Goal: Task Accomplishment & Management: Complete application form

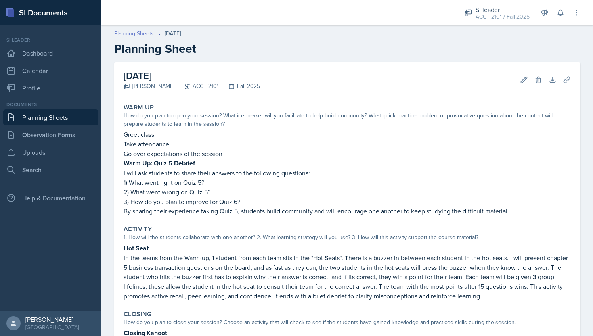
click at [140, 32] on link "Planning Sheets" at bounding box center [134, 33] width 40 height 8
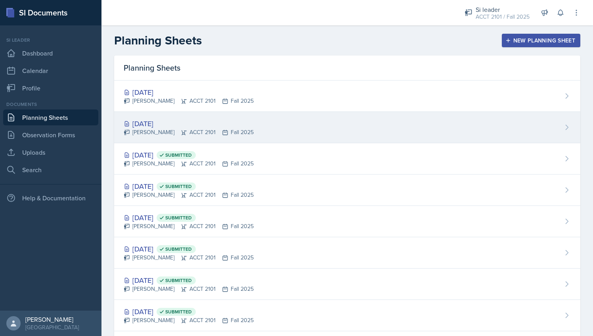
click at [227, 126] on div "[DATE]" at bounding box center [189, 123] width 130 height 11
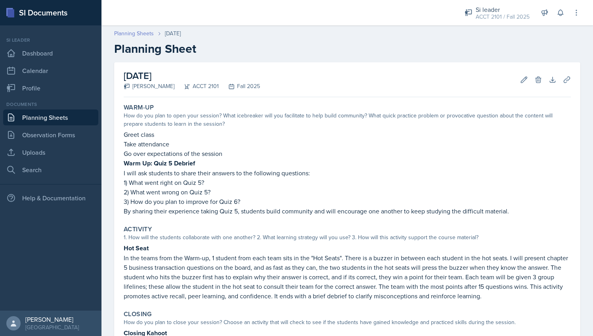
click at [140, 35] on link "Planning Sheets" at bounding box center [134, 33] width 40 height 8
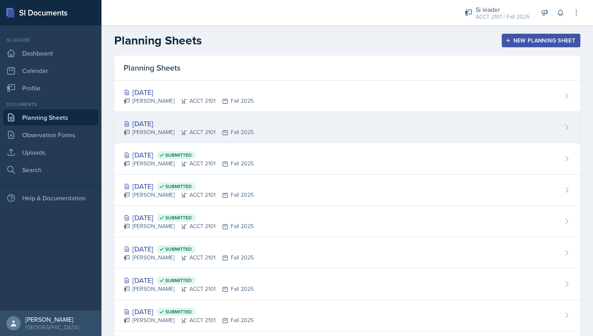
click at [193, 130] on div "[PERSON_NAME] ACCT 2101 Fall 2025" at bounding box center [189, 132] width 130 height 8
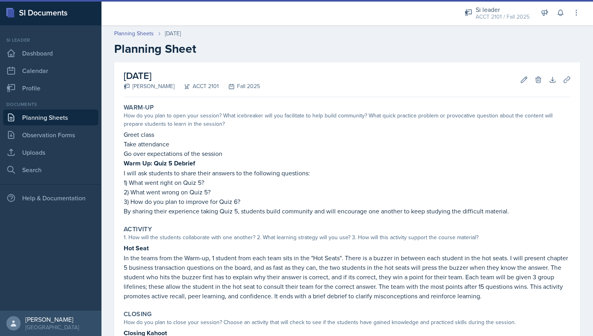
scroll to position [112, 0]
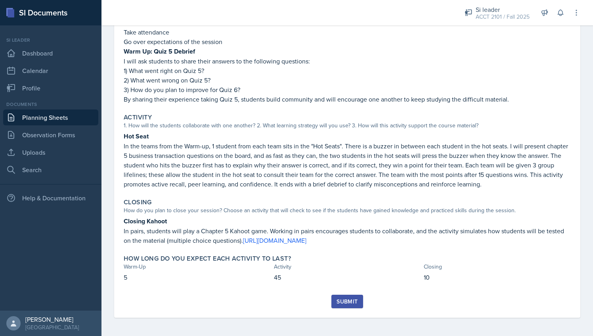
click at [344, 300] on div "Submit" at bounding box center [347, 301] width 21 height 6
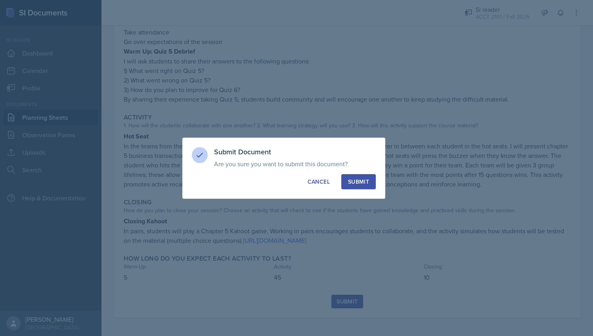
click at [351, 186] on button "Submit" at bounding box center [358, 181] width 35 height 15
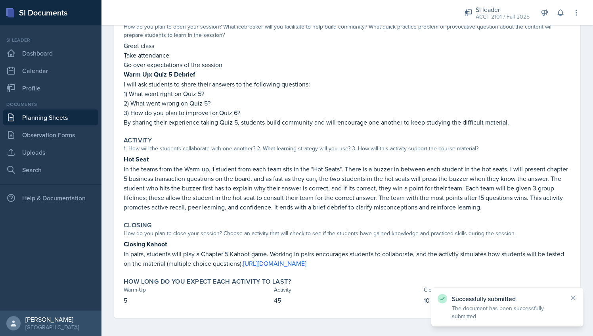
scroll to position [0, 0]
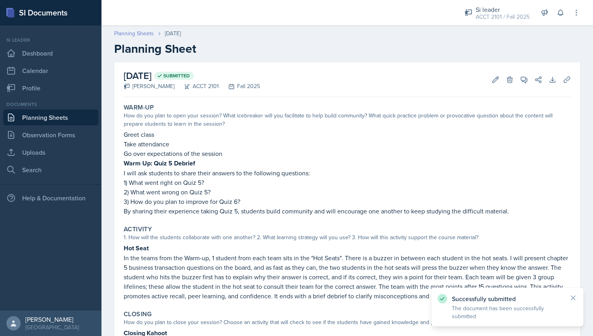
click at [127, 30] on link "Planning Sheets" at bounding box center [134, 33] width 40 height 8
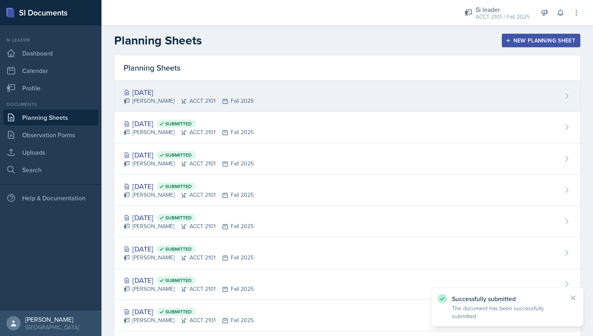
click at [187, 106] on div "[DATE] [PERSON_NAME] ACCT 2101 Fall 2025" at bounding box center [347, 96] width 466 height 31
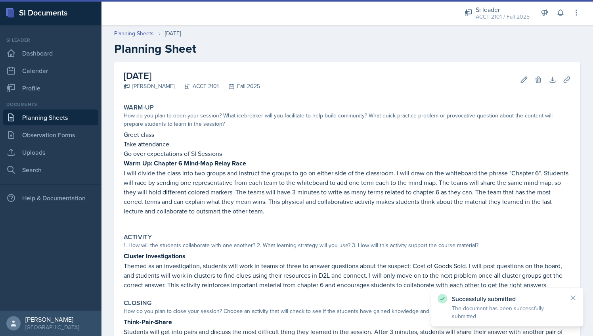
scroll to position [109, 0]
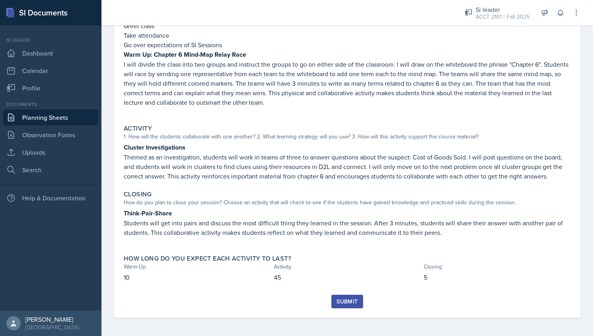
click at [345, 298] on div "Submit" at bounding box center [347, 301] width 21 height 6
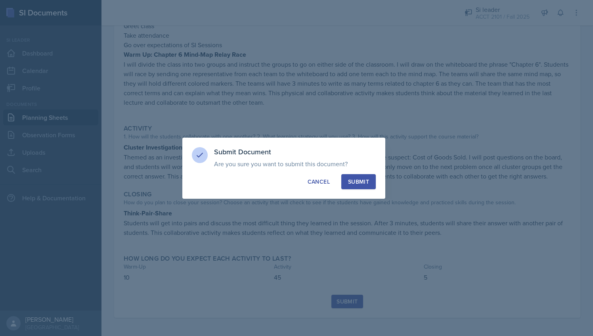
click at [364, 186] on button "Submit" at bounding box center [358, 181] width 35 height 15
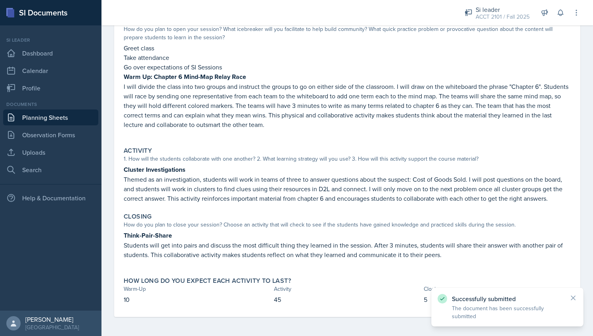
scroll to position [86, 0]
